Goal: Check status: Check status

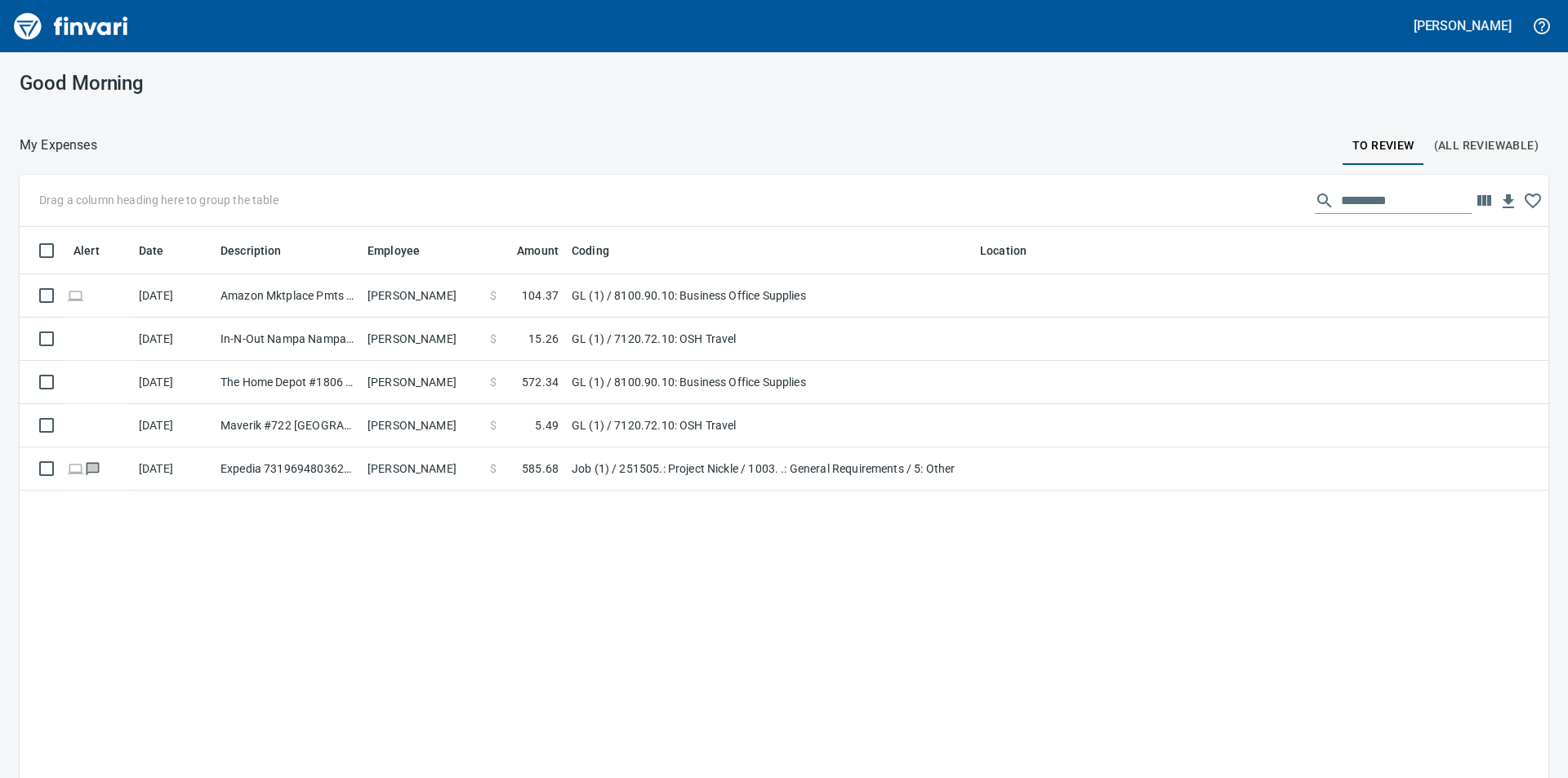
scroll to position [587, 1505]
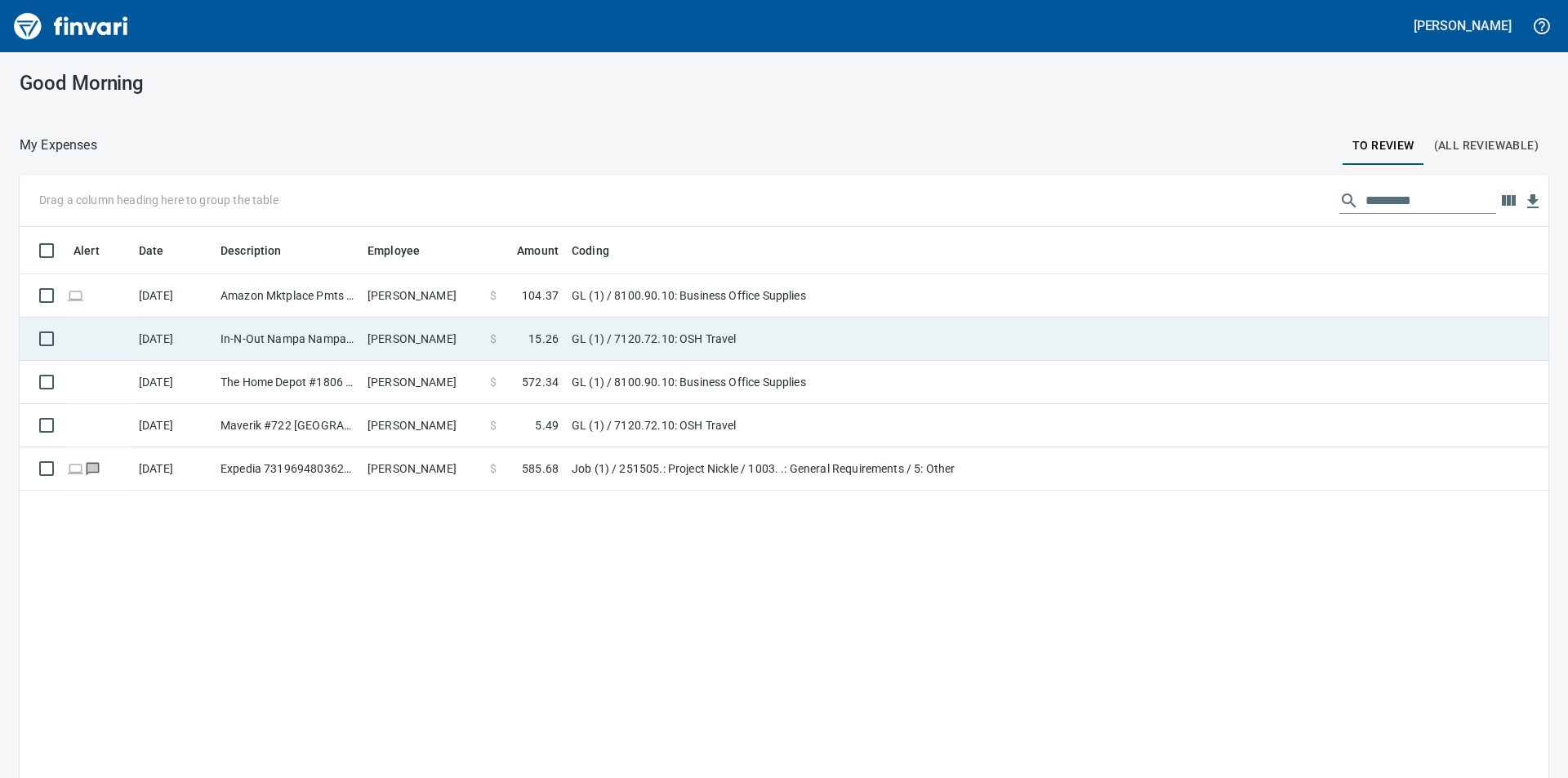
scroll to position [587, 1505]
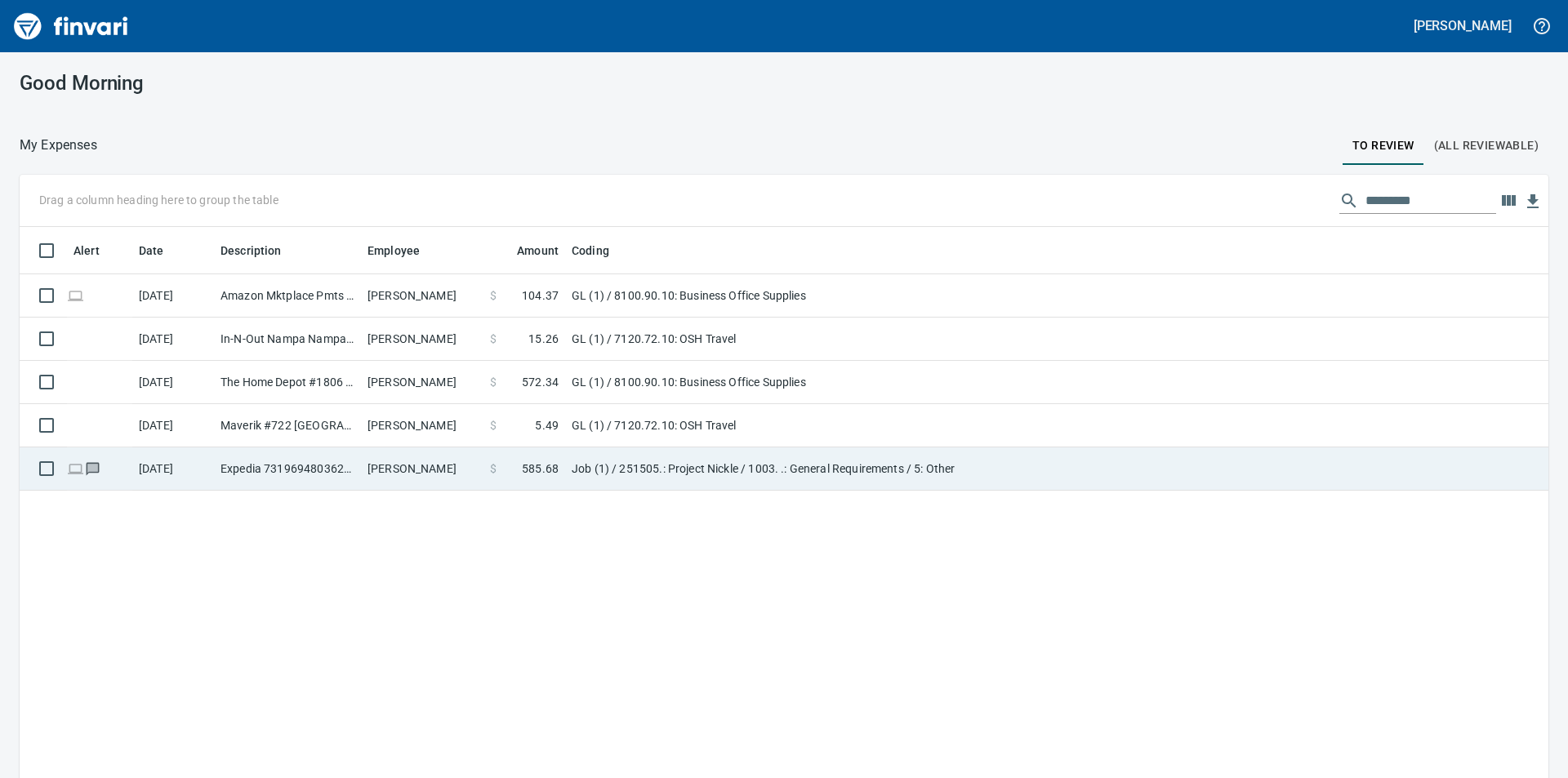
click at [506, 488] on td "$ 585.68" at bounding box center [524, 469] width 81 height 43
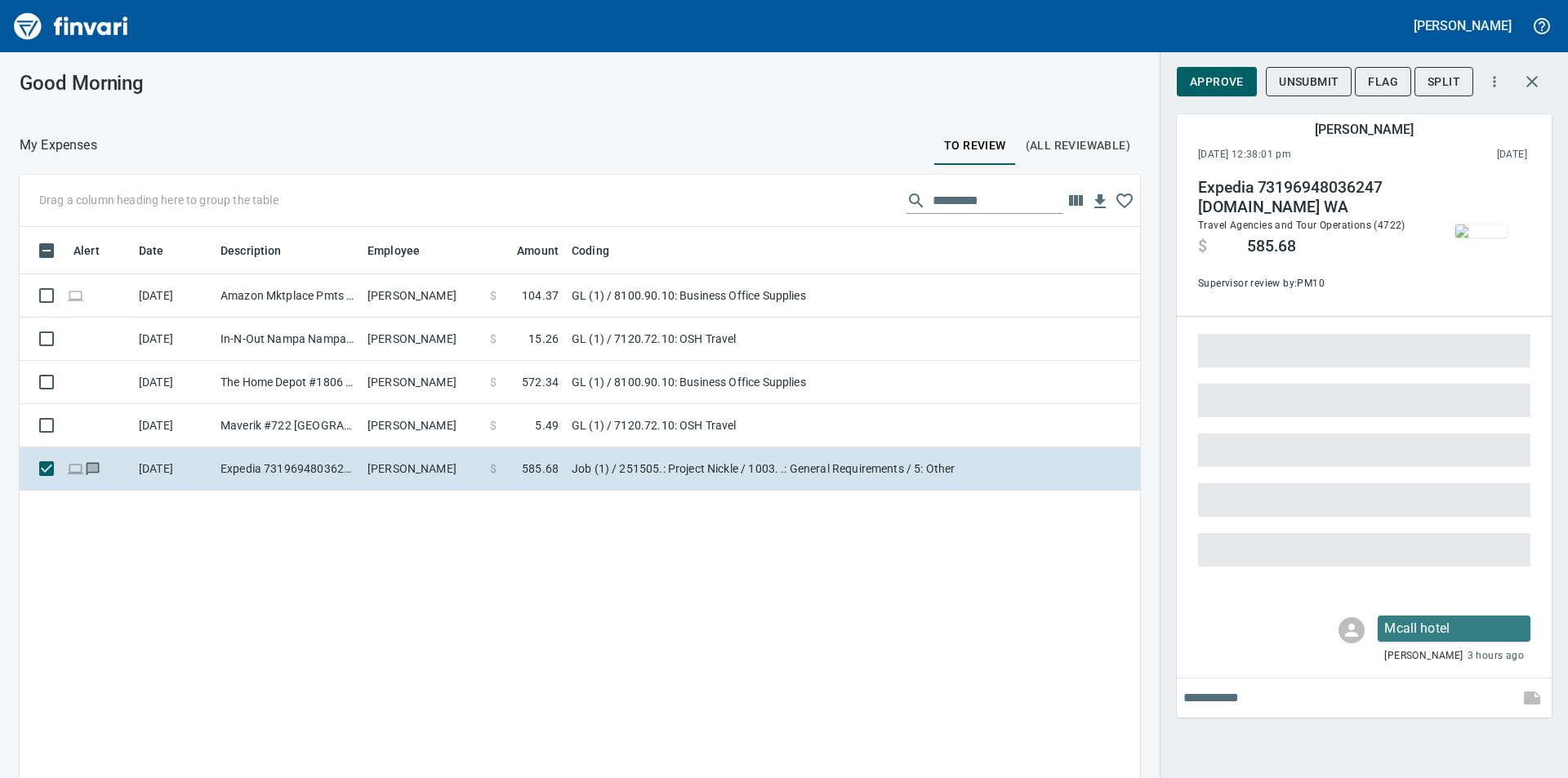
scroll to position [587, 1097]
